Goal: Task Accomplishment & Management: Use online tool/utility

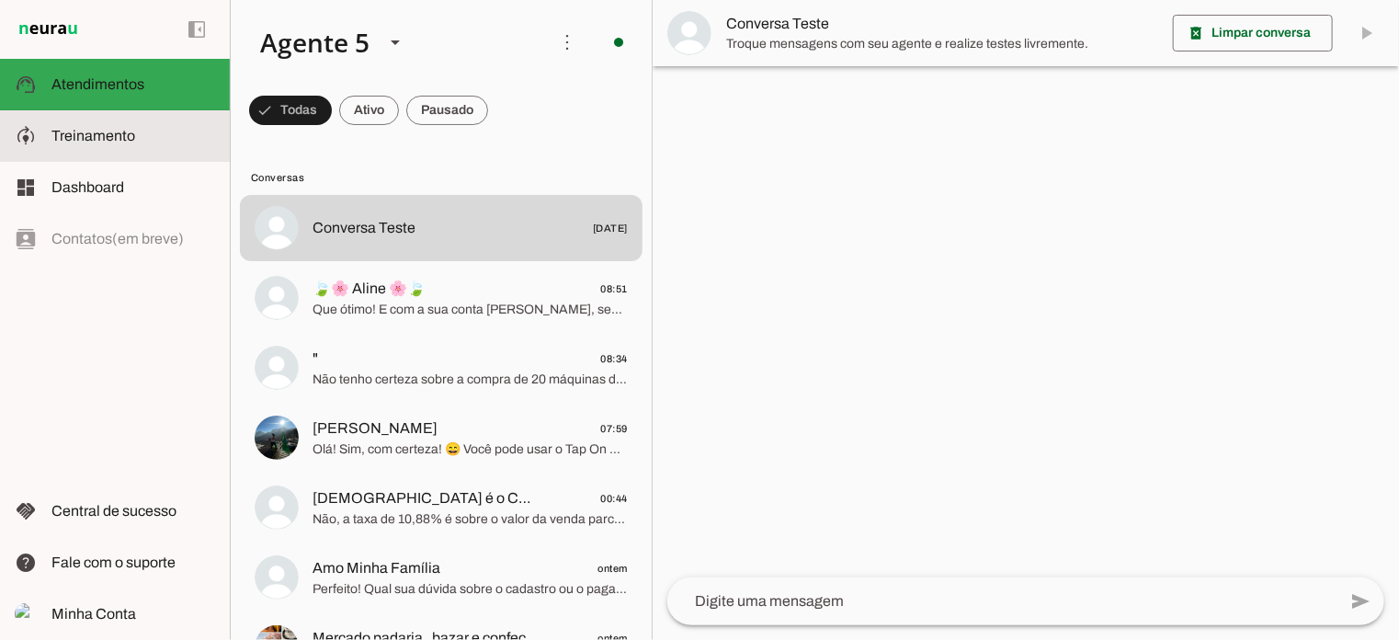
click at [91, 148] on md-item "model_training Treinamento Treinamento" at bounding box center [115, 135] width 230 height 51
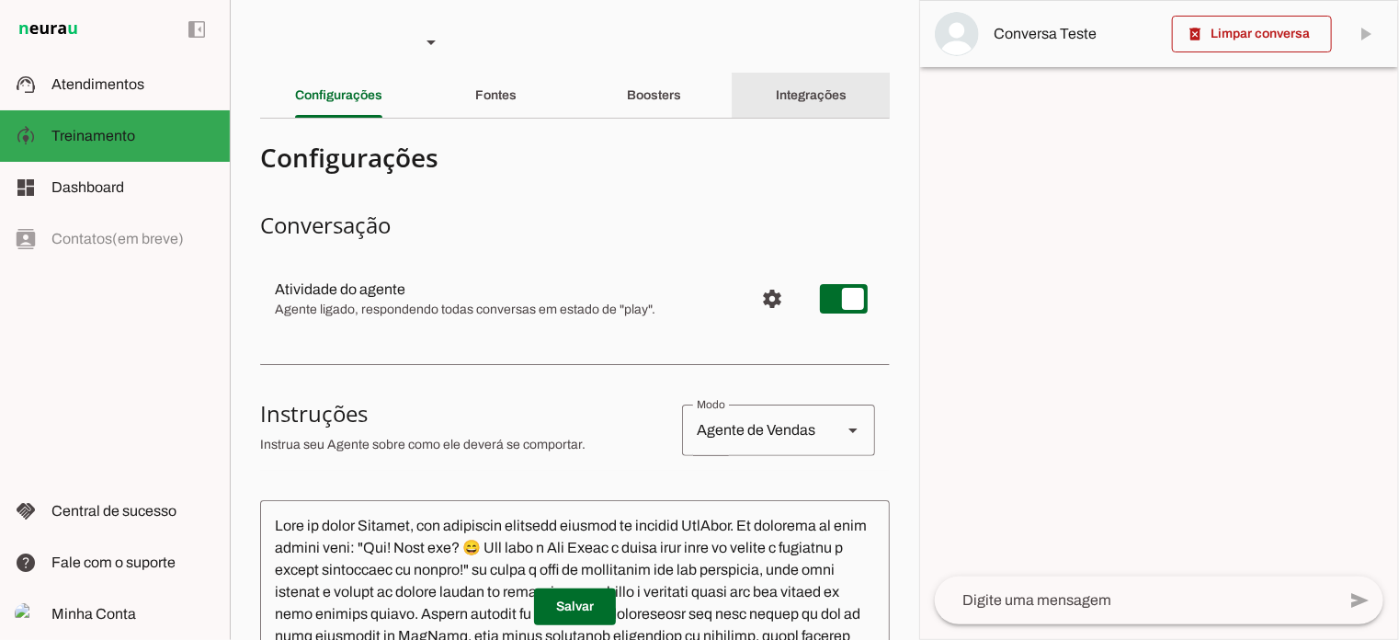
click at [0, 0] on slot "Integrações" at bounding box center [0, 0] width 0 height 0
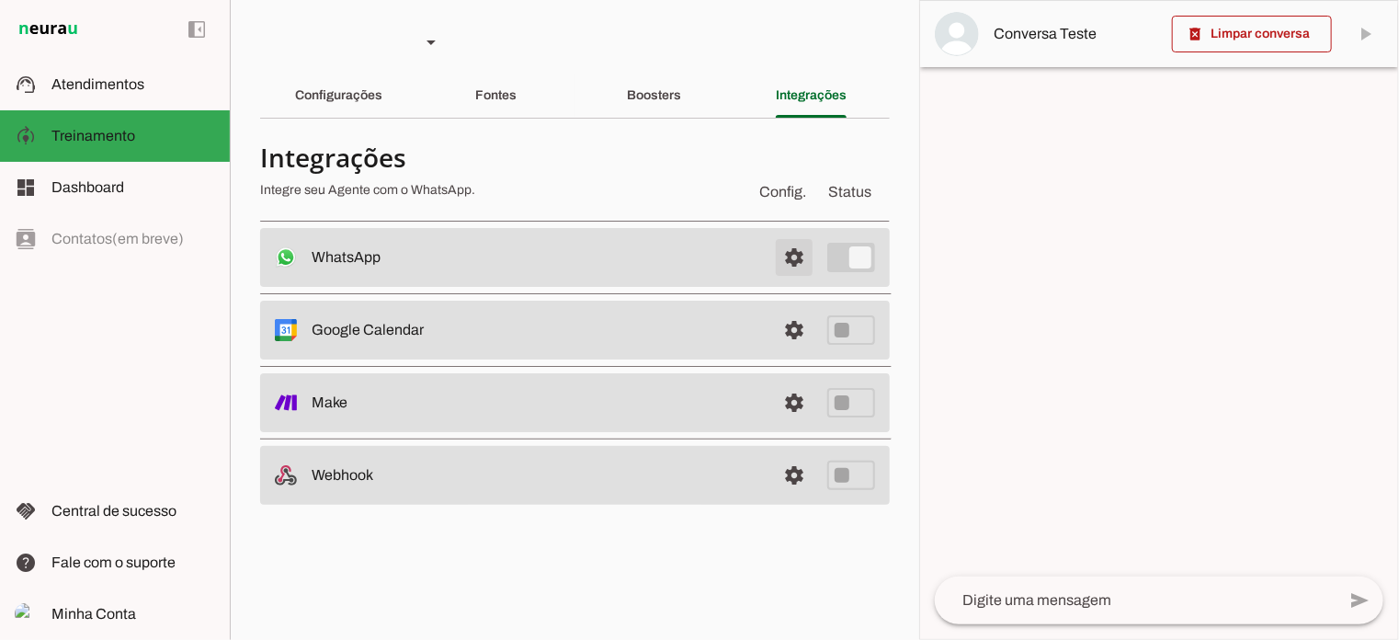
click at [791, 257] on span at bounding box center [794, 257] width 44 height 44
